Goal: Transaction & Acquisition: Purchase product/service

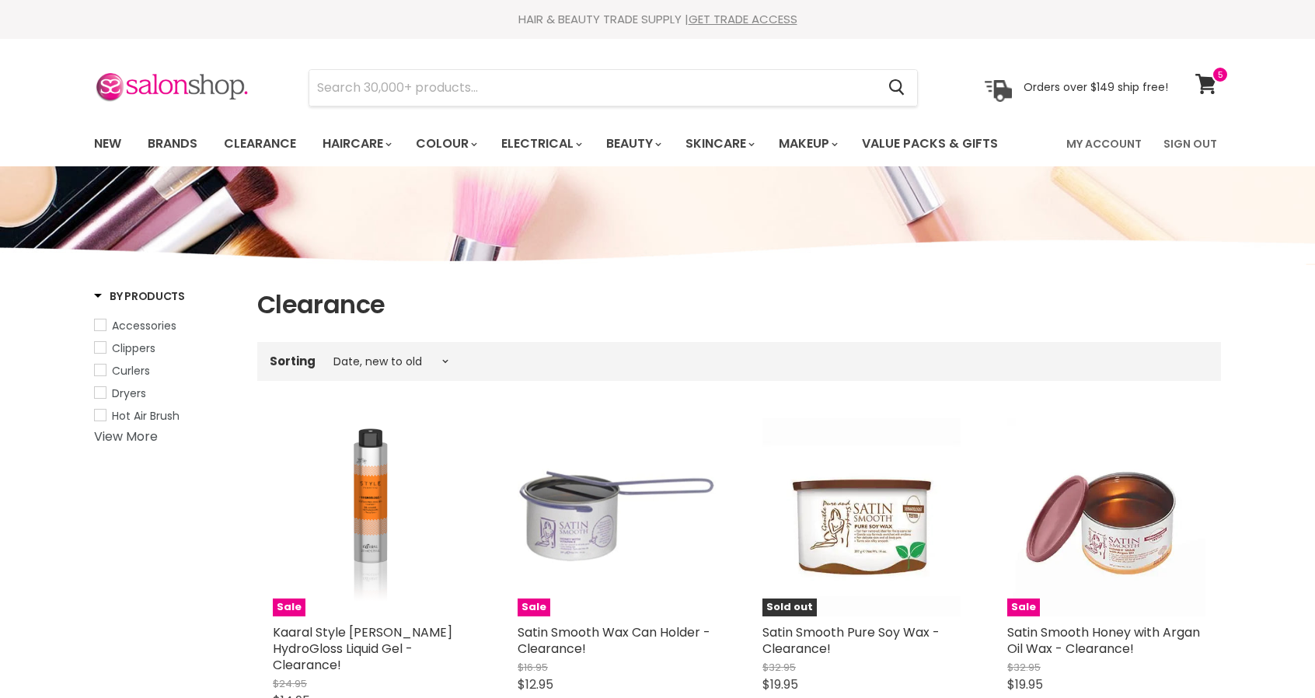
select select "created-descending"
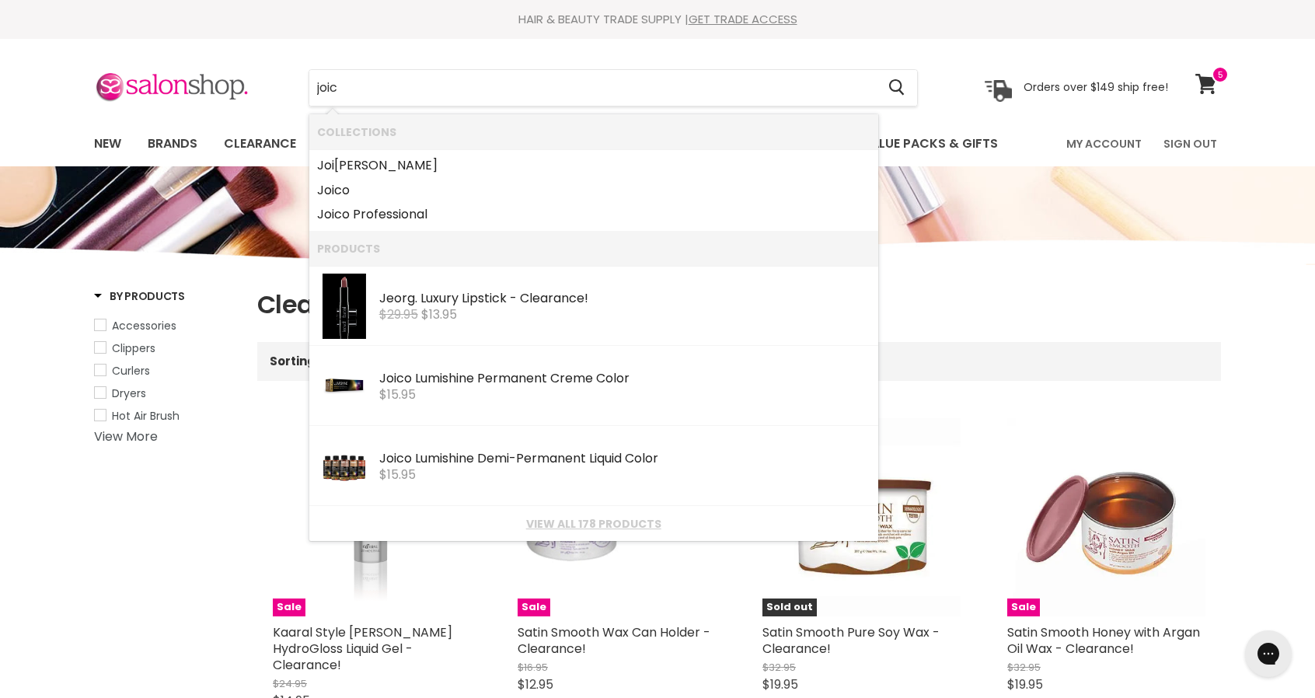
type input "joico"
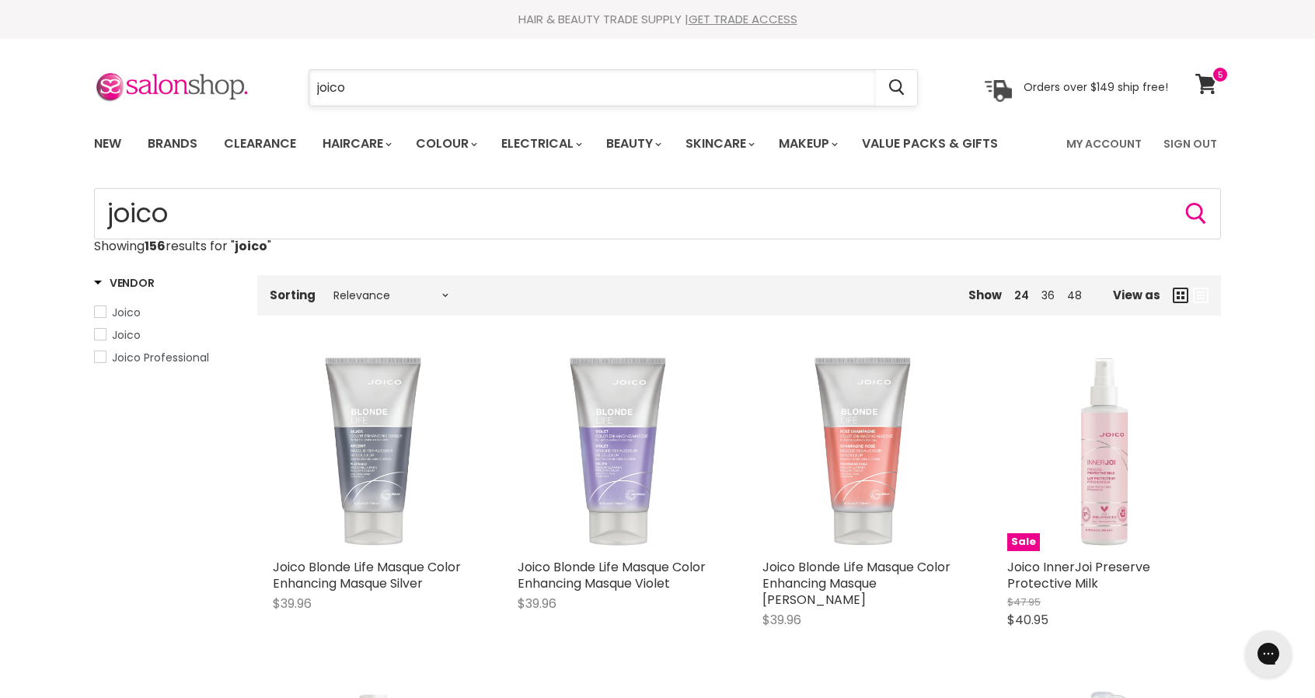
click at [429, 92] on input "joico" at bounding box center [592, 88] width 566 height 36
type input "j"
type input "kms"
